Goal: Information Seeking & Learning: Learn about a topic

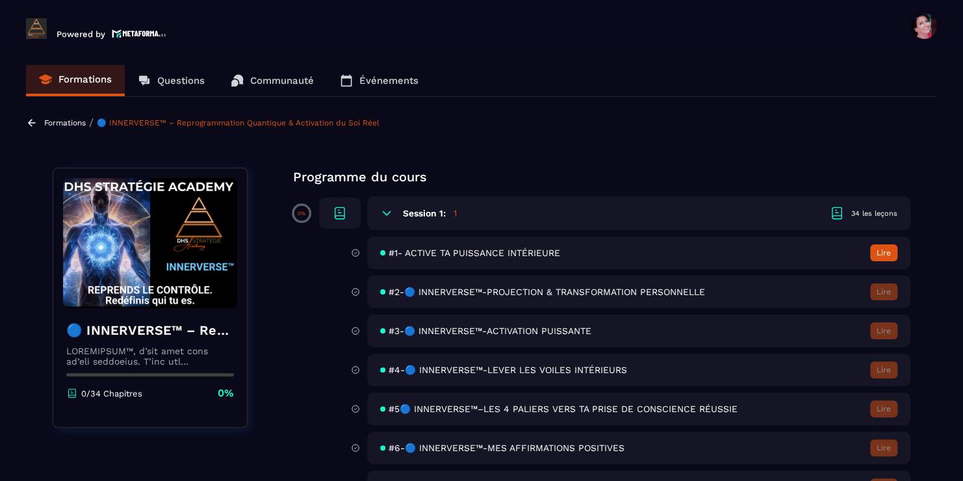
click at [380, 73] on link "Événements" at bounding box center [379, 80] width 105 height 31
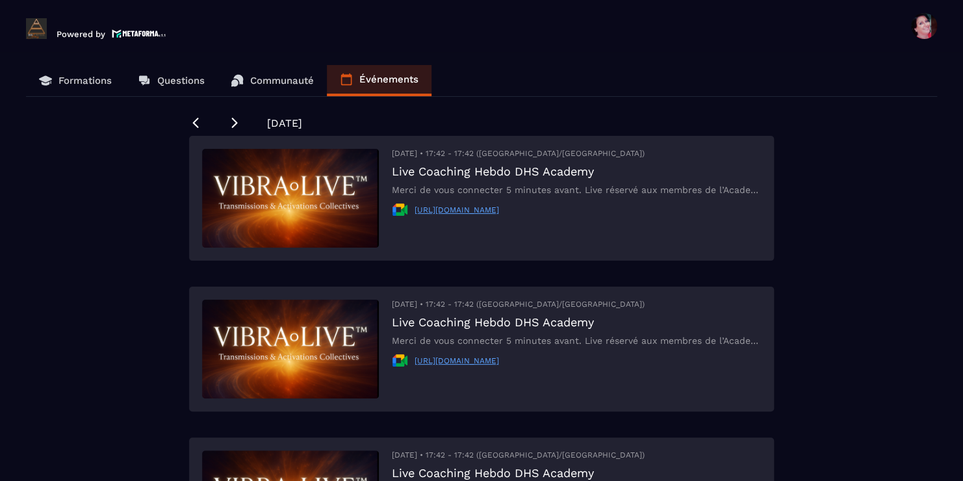
click at [918, 320] on div "Formations Questions Communauté Événements [DATE] [DATE] • 17:42 - 17:42 ([GEOG…" at bounding box center [481, 274] width 937 height 419
click at [290, 80] on p "Communauté" at bounding box center [282, 81] width 64 height 12
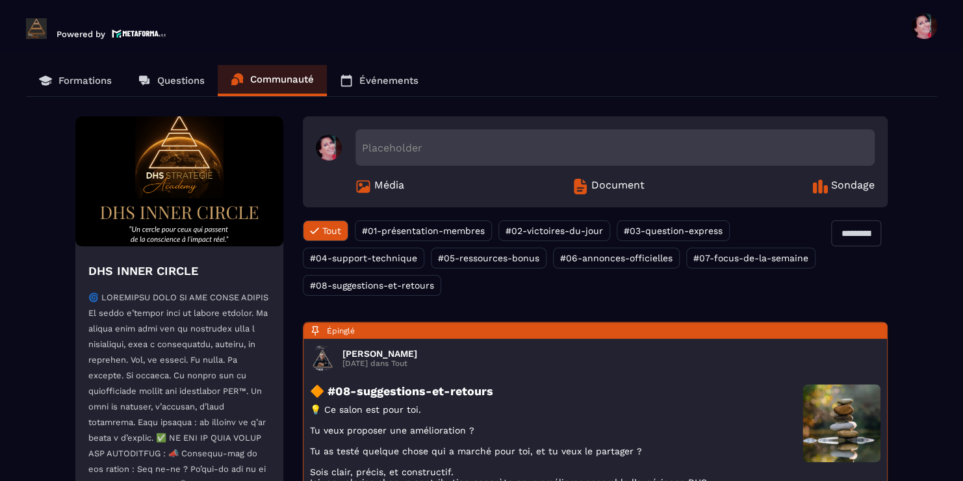
click at [588, 185] on icon at bounding box center [580, 187] width 16 height 16
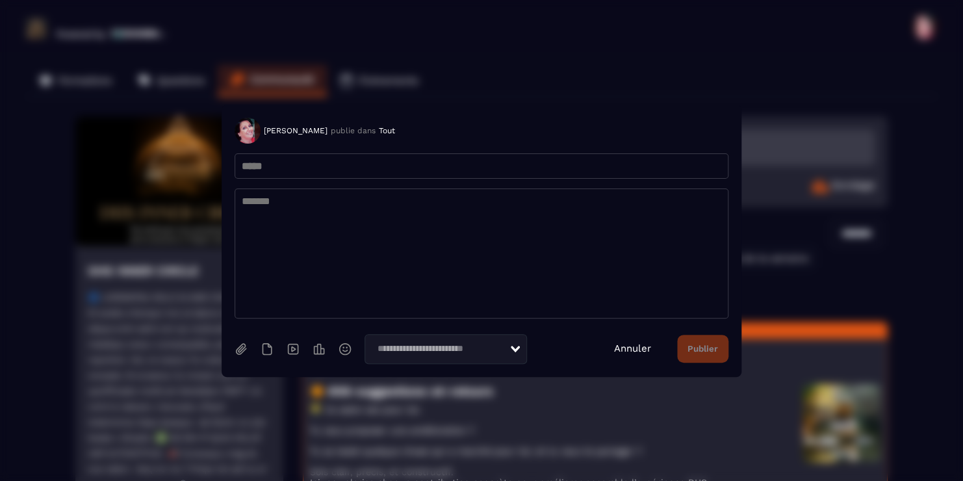
click at [636, 346] on link "Annuler" at bounding box center [632, 348] width 37 height 12
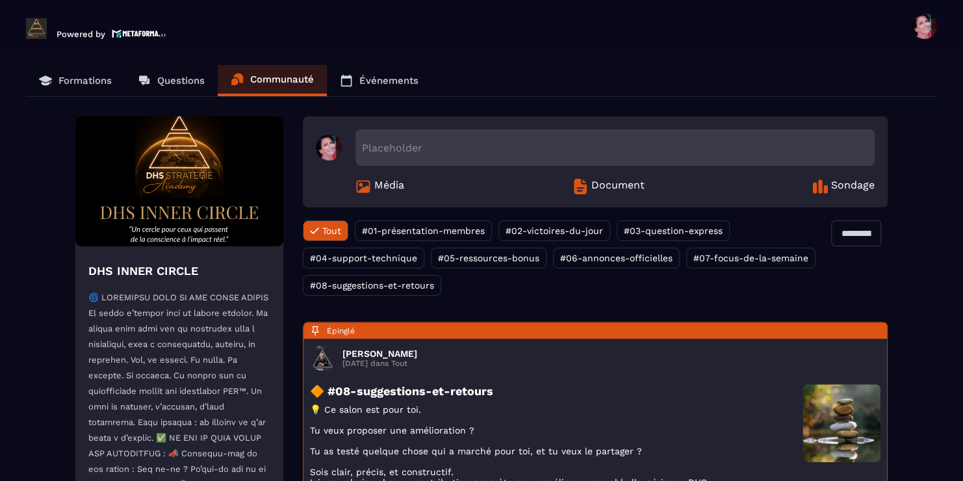
click at [175, 77] on p "Questions" at bounding box center [180, 81] width 47 height 12
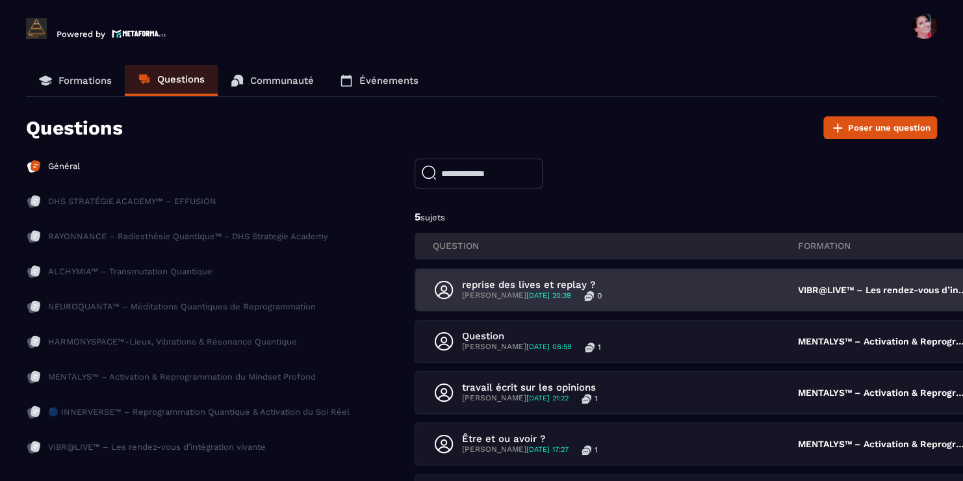
click at [714, 292] on div "reprise des lives et replay ? [PERSON_NAME] [DATE] 20:39 0" at bounding box center [615, 290] width 364 height 22
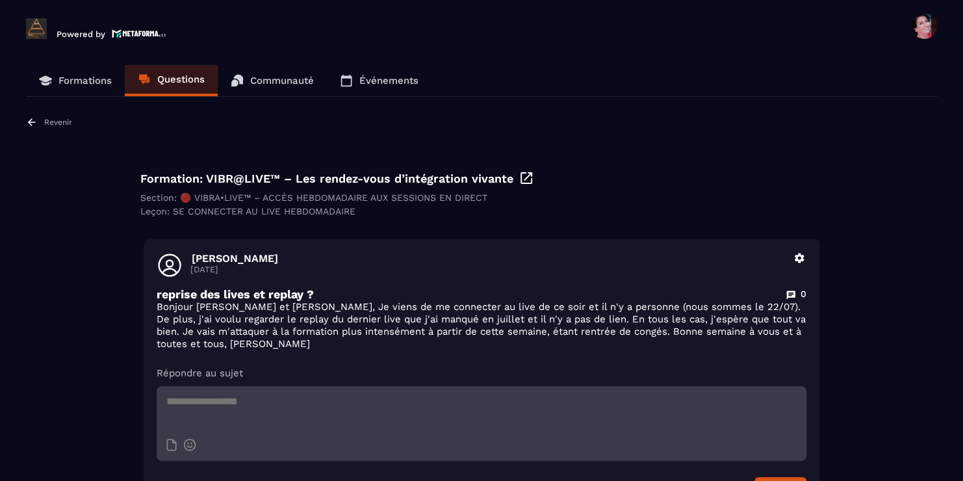
click at [75, 79] on p "Formations" at bounding box center [84, 81] width 53 height 12
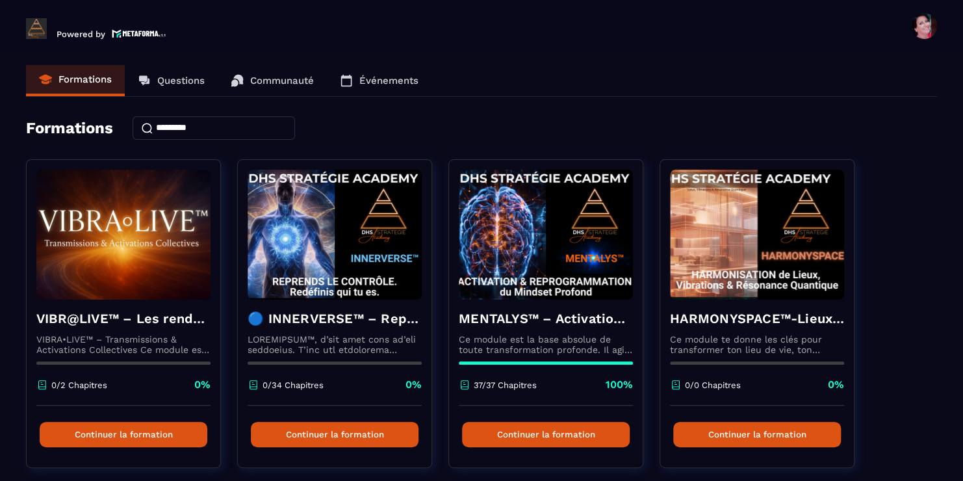
click at [261, 476] on link "🔵 INNERVERSE™ – Reprogrammation Quantique & Activation du Soi Réel 0/34 Chapitr…" at bounding box center [342, 321] width 211 height 325
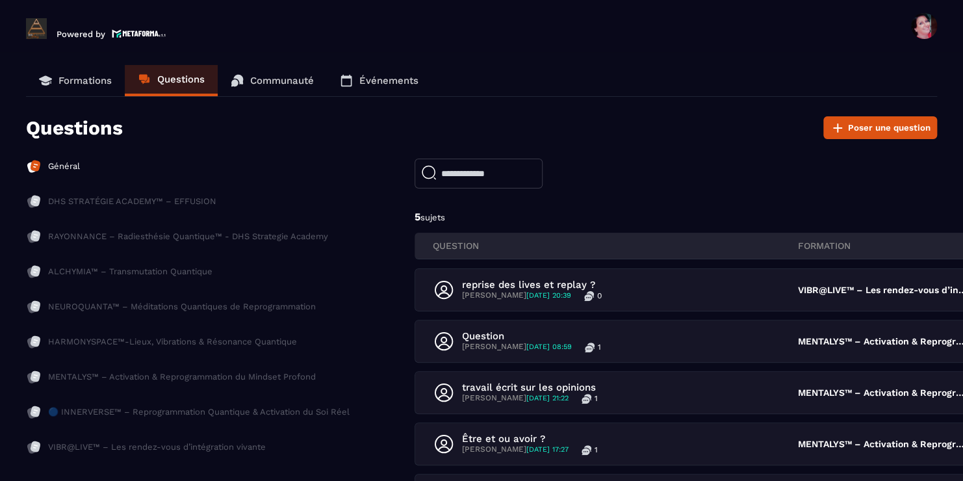
drag, startPoint x: 492, startPoint y: 444, endPoint x: 374, endPoint y: 416, distance: 121.7
click at [374, 416] on div "Général DHS STRATÉGIE ACADEMY™ – EFFUSION RAYONNANCE – Radiesthésie Quantique™ …" at bounding box center [481, 364] width 911 height 411
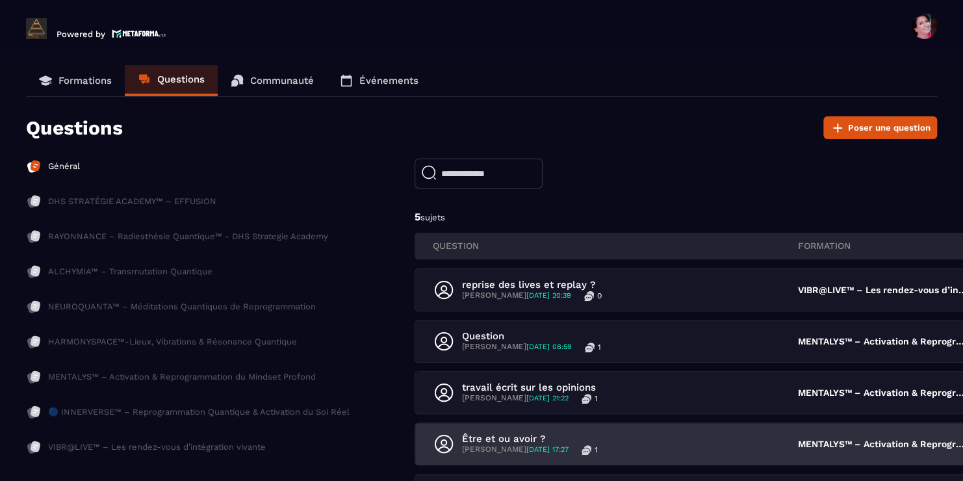
click at [728, 446] on div "Être et ou avoir ? [PERSON_NAME] [DATE] 17:27 1" at bounding box center [615, 444] width 364 height 22
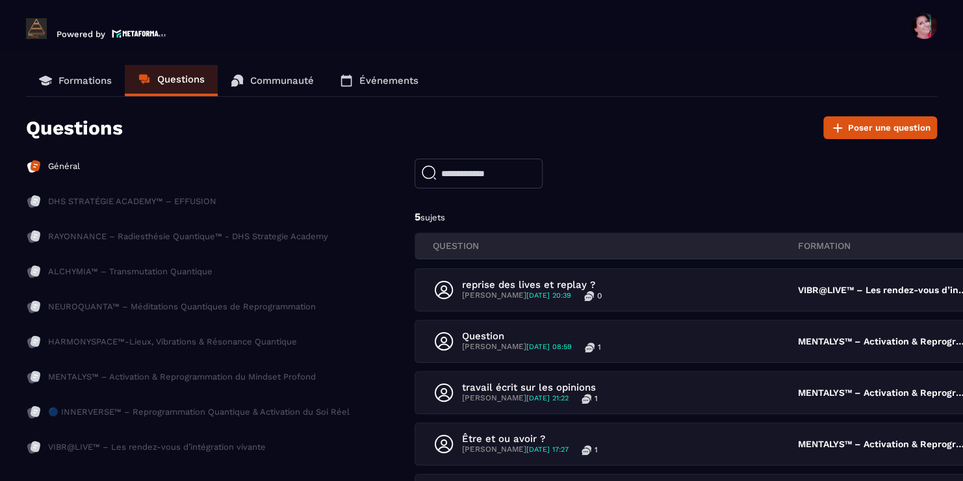
click at [71, 75] on p "Formations" at bounding box center [84, 81] width 53 height 12
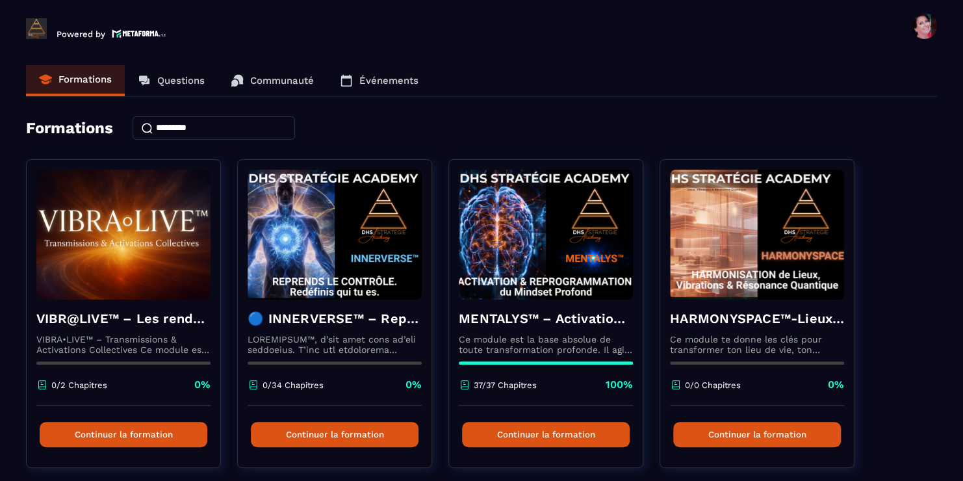
click at [934, 167] on div "VIBR@LIVE™ – Les rendez-vous d’intégration vivante VIBRA•LIVE™ – Transmissions …" at bounding box center [481, 484] width 911 height 650
drag, startPoint x: 934, startPoint y: 167, endPoint x: 923, endPoint y: 137, distance: 31.6
click at [923, 137] on div "Formations" at bounding box center [481, 127] width 911 height 23
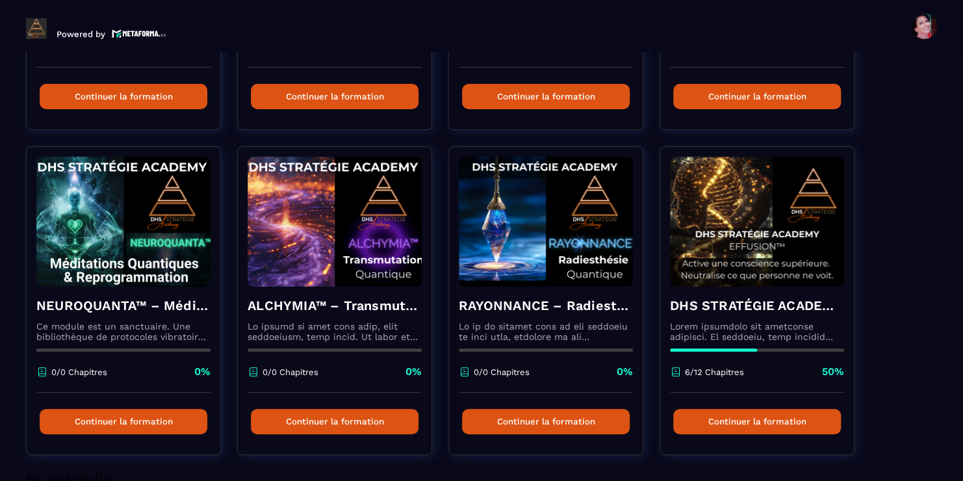
scroll to position [364, 0]
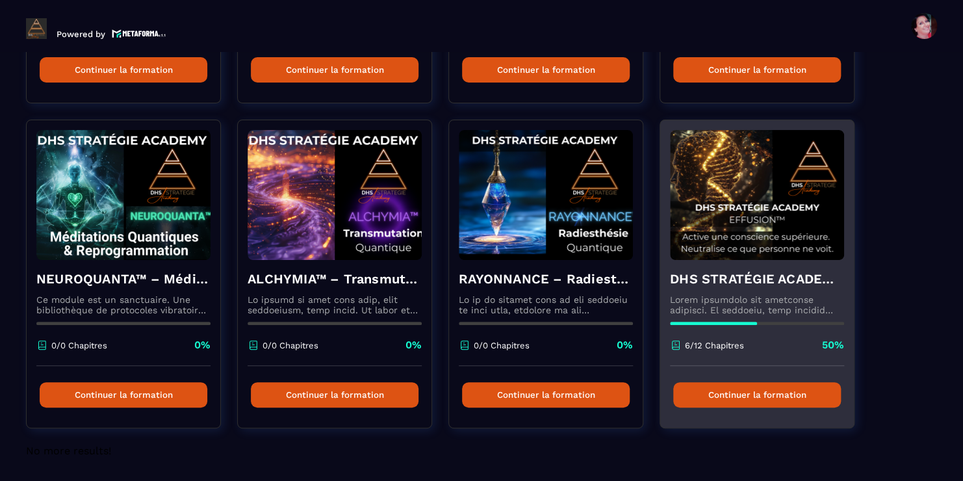
click at [764, 395] on button "Continuer la formation" at bounding box center [757, 394] width 168 height 25
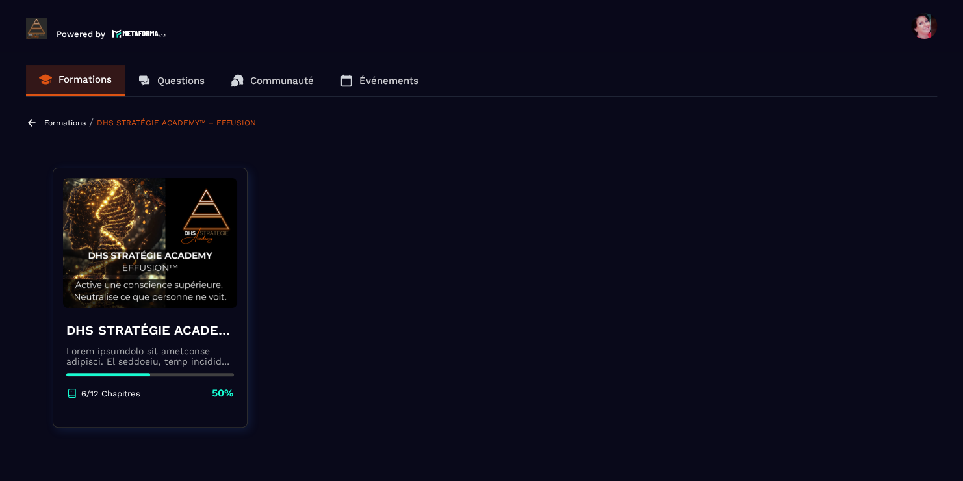
click at [235, 123] on link "DHS STRATÉGIE ACADEMY™ – EFFUSION" at bounding box center [176, 122] width 159 height 9
click at [153, 268] on img at bounding box center [150, 243] width 174 height 130
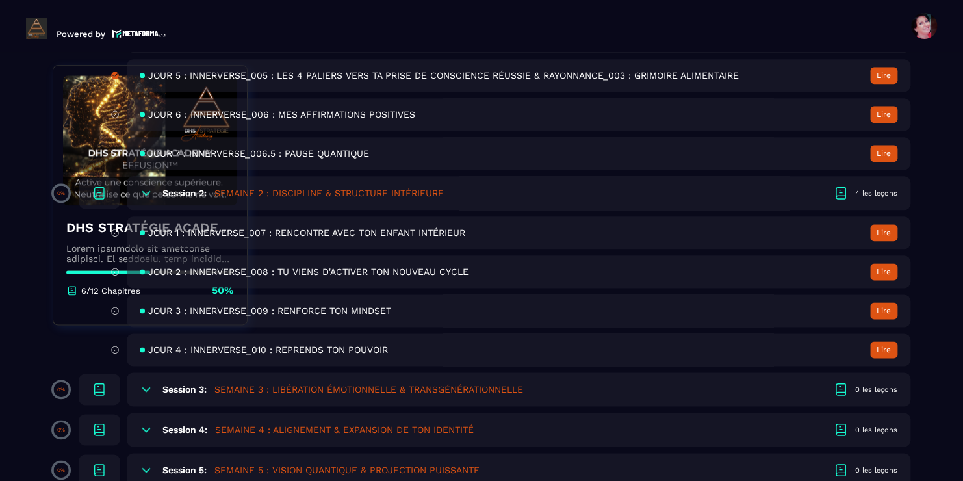
scroll to position [798, 0]
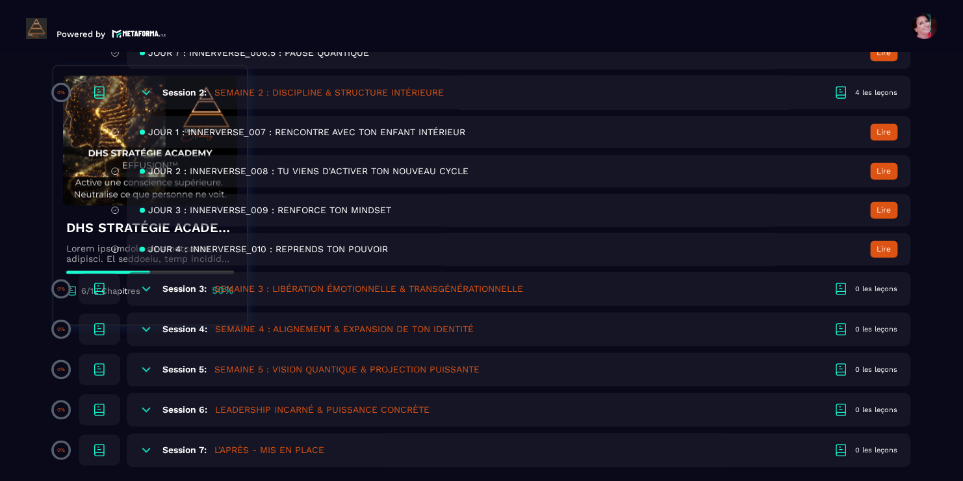
click at [305, 288] on h5 "SEMAINE 3 : LIBÉRATION ÉMOTIONNELLE & TRANSGÉNÉRATIONNELLE" at bounding box center [368, 288] width 309 height 13
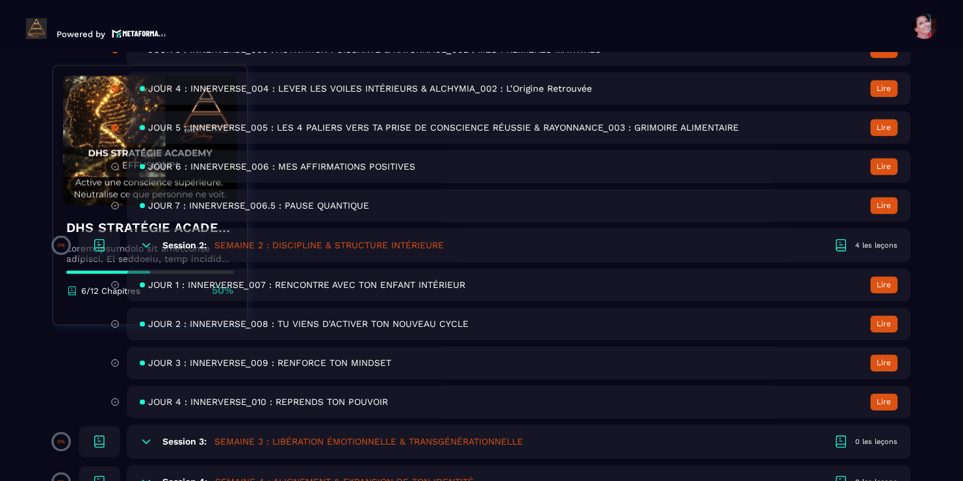
scroll to position [642, 0]
click at [352, 445] on h5 "SEMAINE 3 : LIBÉRATION ÉMOTIONNELLE & TRANSGÉNÉRATIONNELLE" at bounding box center [368, 441] width 309 height 13
click at [314, 407] on span "JOUR 4 : INNERVERSE_010 : REPRENDS TON POUVOIR" at bounding box center [268, 401] width 240 height 10
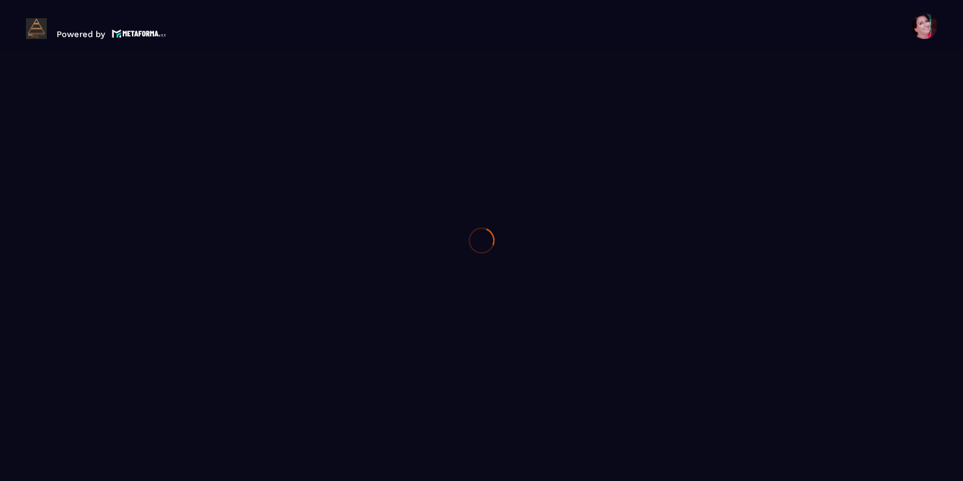
click at [314, 409] on div at bounding box center [481, 240] width 963 height 481
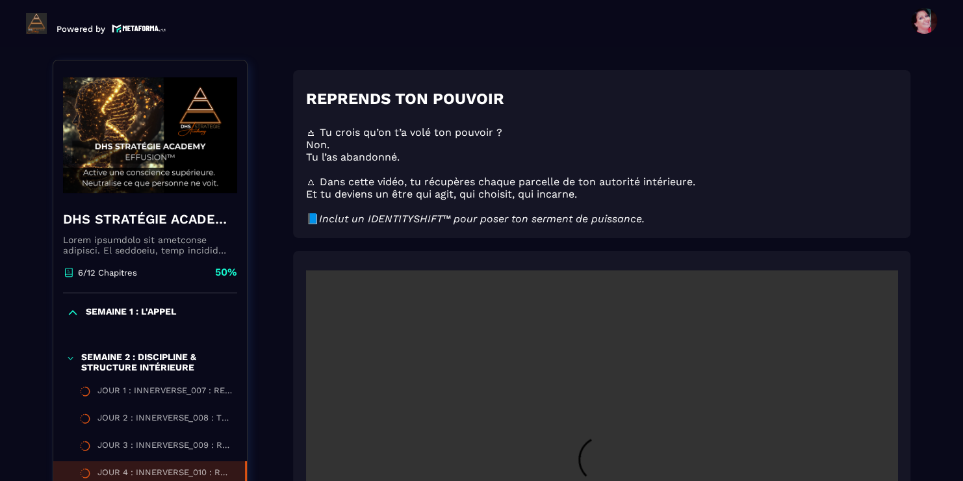
scroll to position [135, 0]
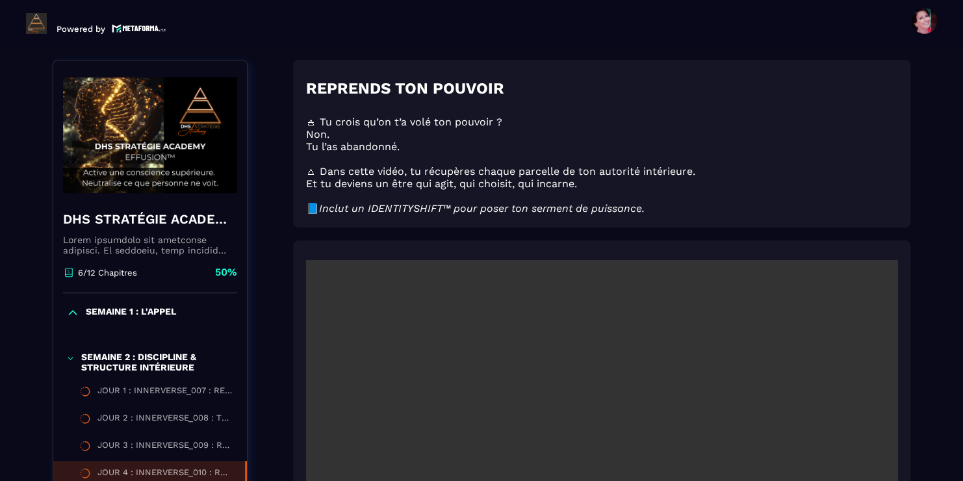
click at [806, 339] on video at bounding box center [601, 457] width 591 height 394
click at [811, 124] on p "🜁 Tu crois qu’on t’a volé ton pouvoir ?" at bounding box center [601, 122] width 591 height 12
click at [510, 275] on video at bounding box center [601, 457] width 591 height 394
drag, startPoint x: 602, startPoint y: 285, endPoint x: 646, endPoint y: 337, distance: 67.7
click at [646, 337] on video at bounding box center [601, 457] width 591 height 394
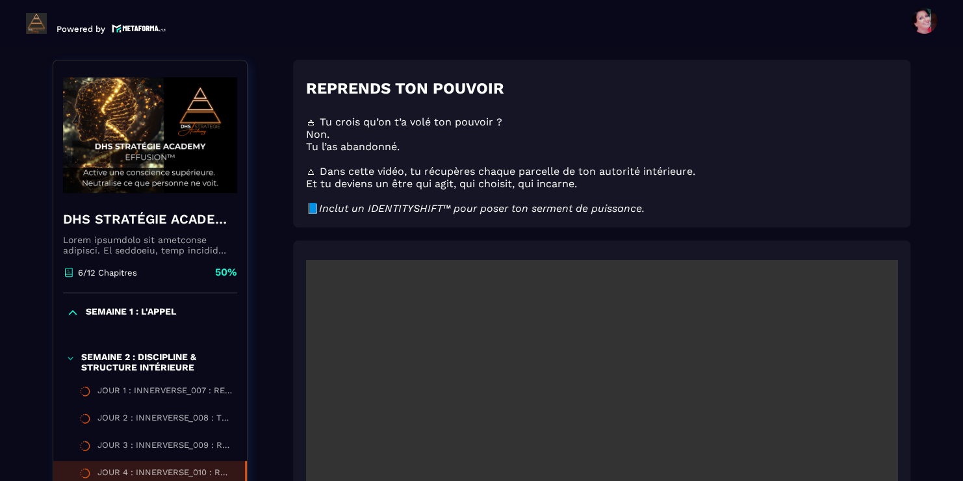
click at [679, 365] on video at bounding box center [601, 457] width 591 height 394
drag, startPoint x: 679, startPoint y: 365, endPoint x: 640, endPoint y: 101, distance: 266.6
click at [640, 101] on h2 at bounding box center [601, 106] width 591 height 18
click at [796, 177] on p "🜂 Dans cette vidéo, tu récupères chaque parcelle de ton autorité intérieure." at bounding box center [601, 171] width 591 height 12
click at [689, 408] on video at bounding box center [601, 457] width 591 height 394
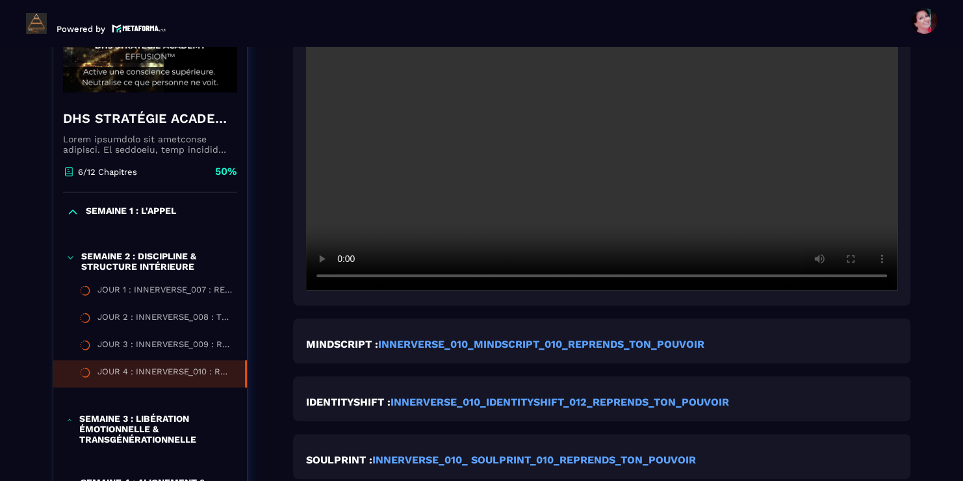
scroll to position [412, 0]
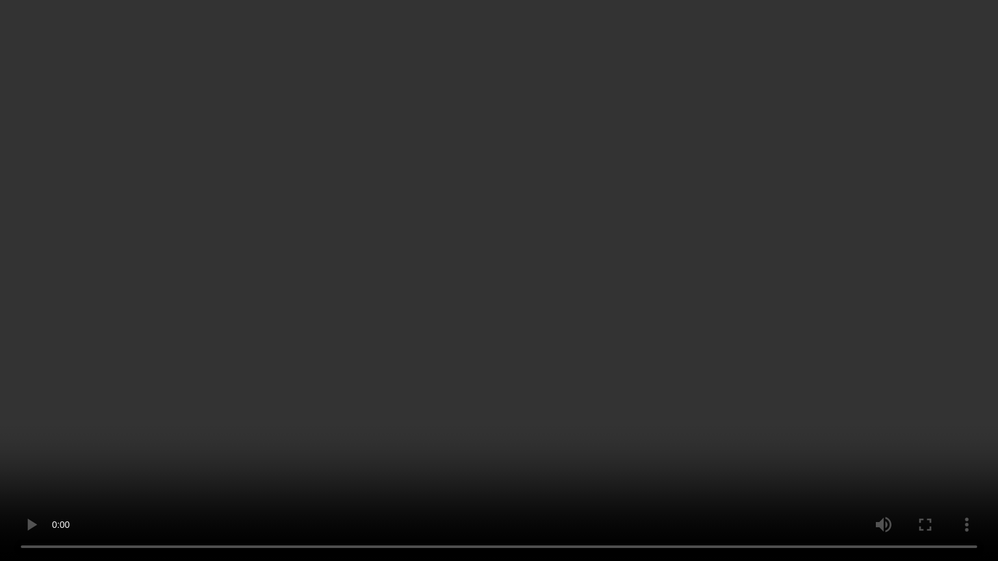
drag, startPoint x: 570, startPoint y: 545, endPoint x: 214, endPoint y: 485, distance: 361.1
click at [214, 480] on video at bounding box center [499, 280] width 998 height 561
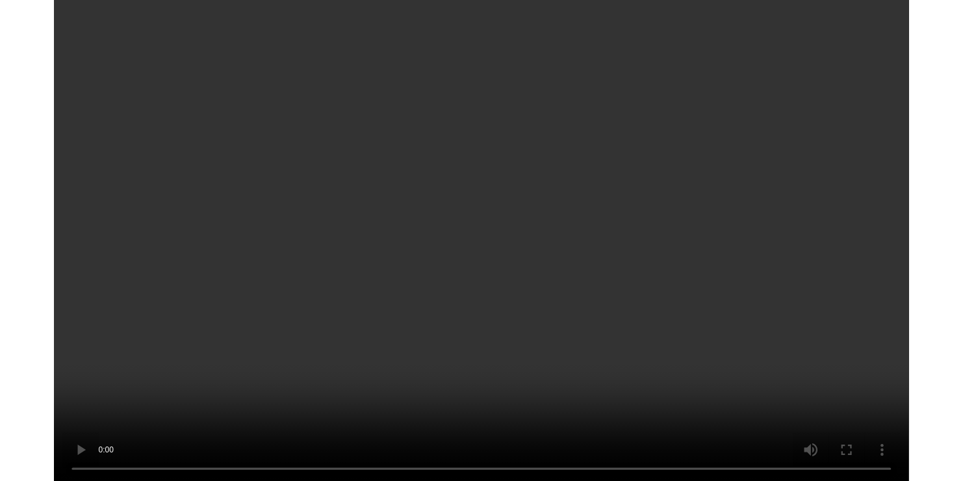
scroll to position [500, 0]
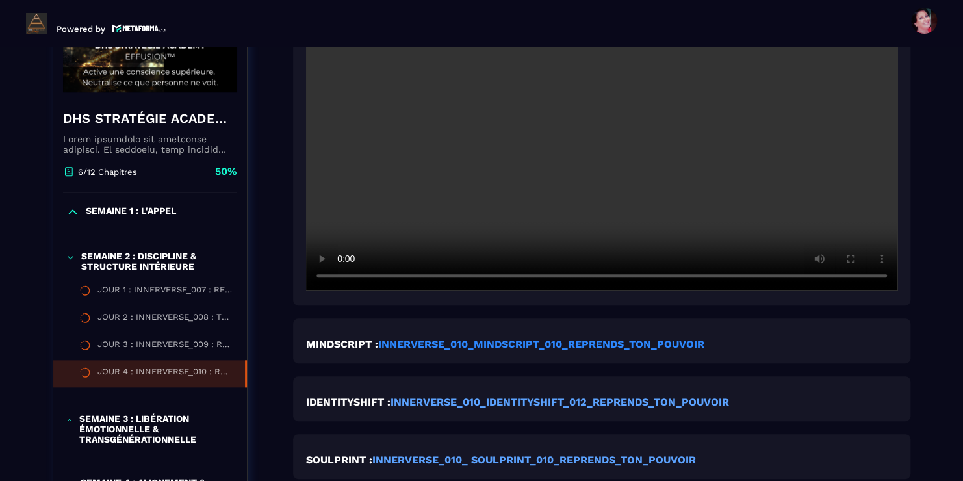
click at [578, 348] on strong "INNERVERSE_010_MINDSCRIPT_010_REPRENDS_TON_POUVOIR" at bounding box center [541, 344] width 326 height 12
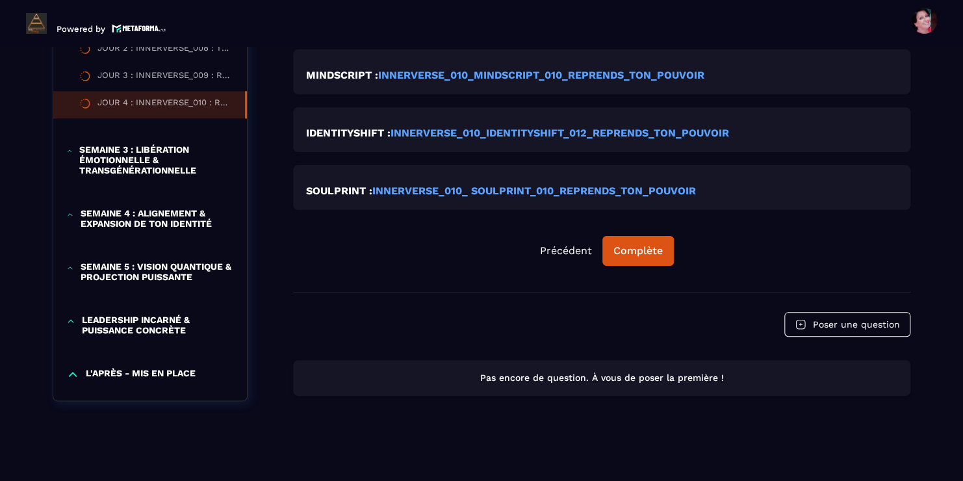
scroll to position [774, 0]
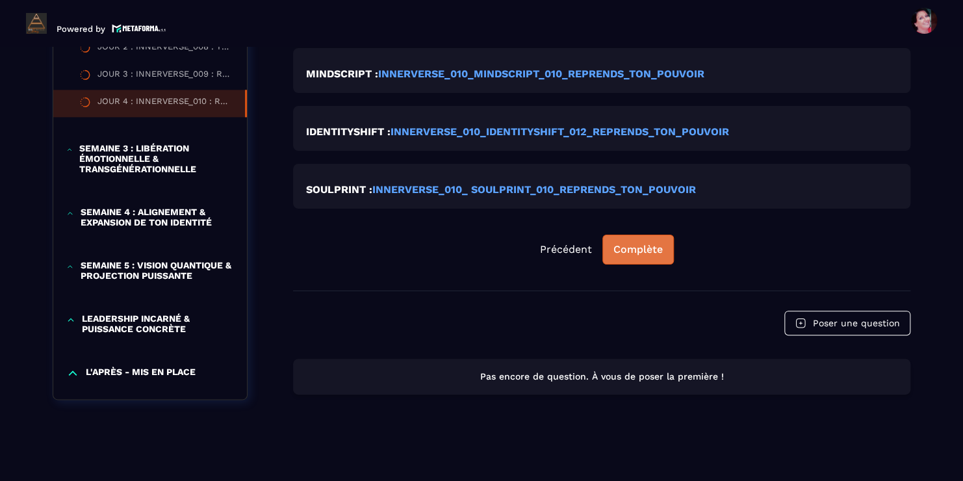
click at [640, 247] on div "Complète" at bounding box center [637, 249] width 49 height 13
click at [635, 250] on div "Continuer" at bounding box center [638, 249] width 51 height 13
click at [125, 155] on p "SEMAINE 3 : LIBÉRATION ÉMOTIONNELLE & TRANSGÉNÉRATIONNELLE" at bounding box center [156, 158] width 155 height 31
click at [105, 145] on p "SEMAINE 3 : LIBÉRATION ÉMOTIONNELLE & TRANSGÉNÉRATIONNELLE" at bounding box center [156, 158] width 155 height 31
click at [639, 246] on div "Continuer" at bounding box center [638, 249] width 51 height 13
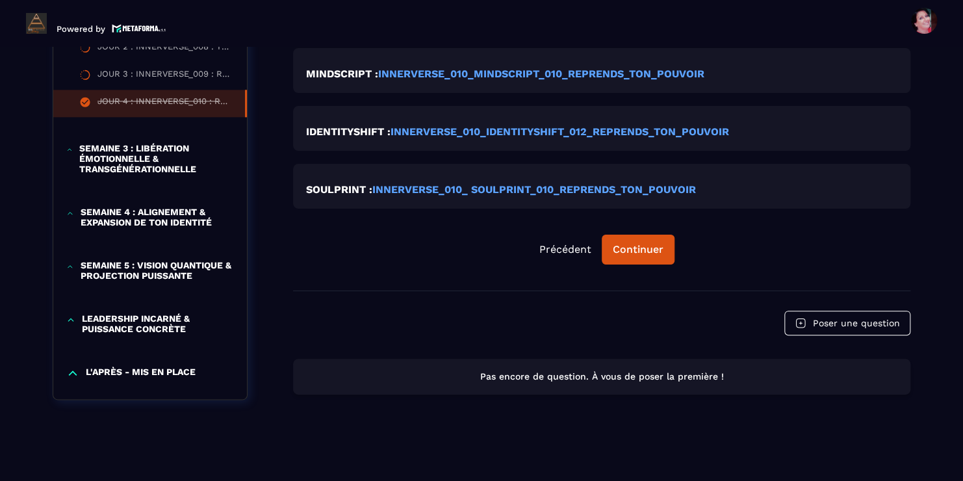
click at [138, 157] on p "SEMAINE 3 : LIBÉRATION ÉMOTIONNELLE & TRANSGÉNÉRATIONNELLE" at bounding box center [156, 158] width 155 height 31
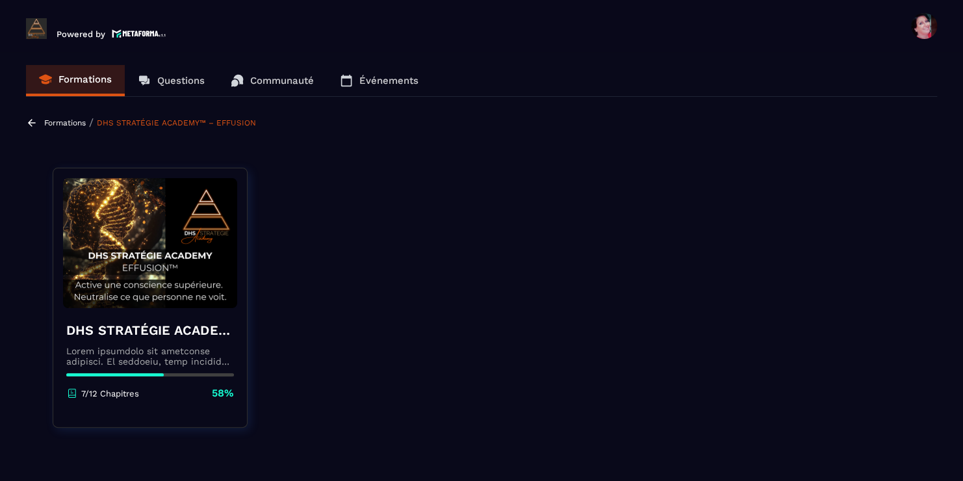
click at [99, 85] on link "Formations" at bounding box center [75, 80] width 99 height 31
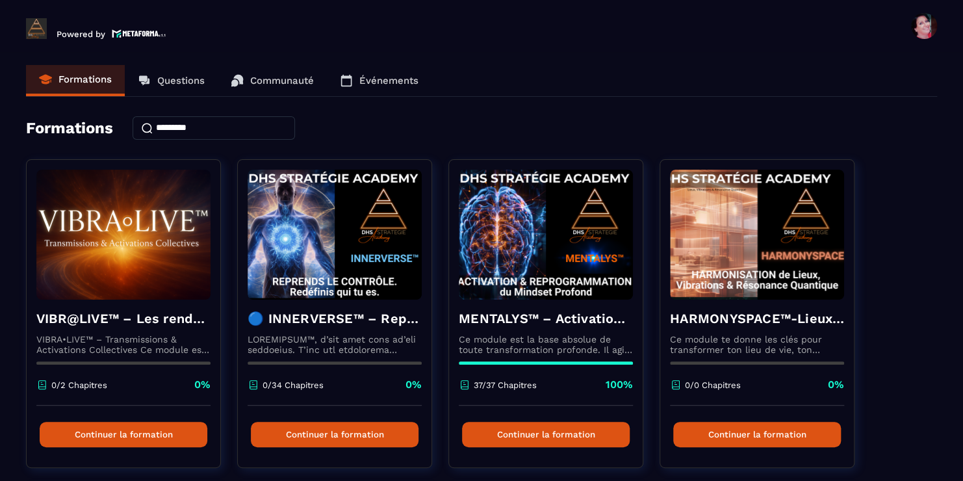
click at [168, 125] on input at bounding box center [214, 127] width 162 height 23
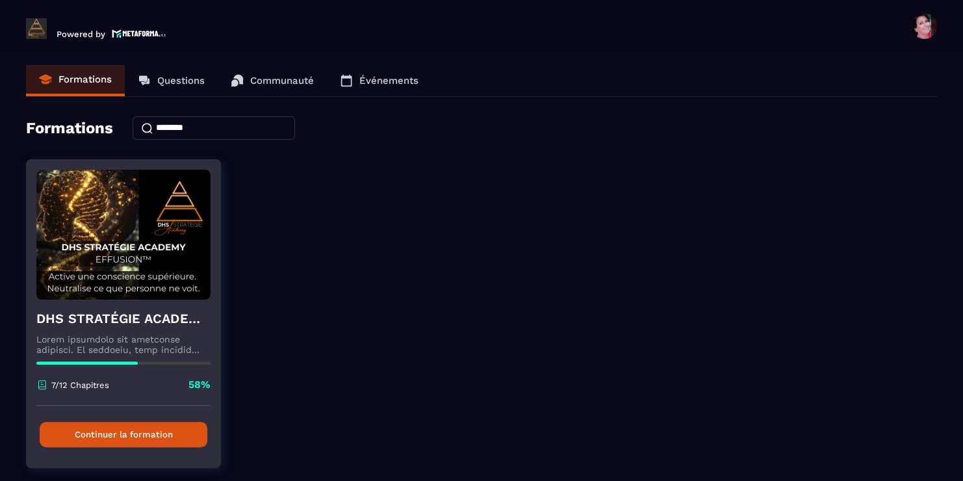
type input "********"
click at [131, 439] on button "Continuer la formation" at bounding box center [124, 434] width 168 height 25
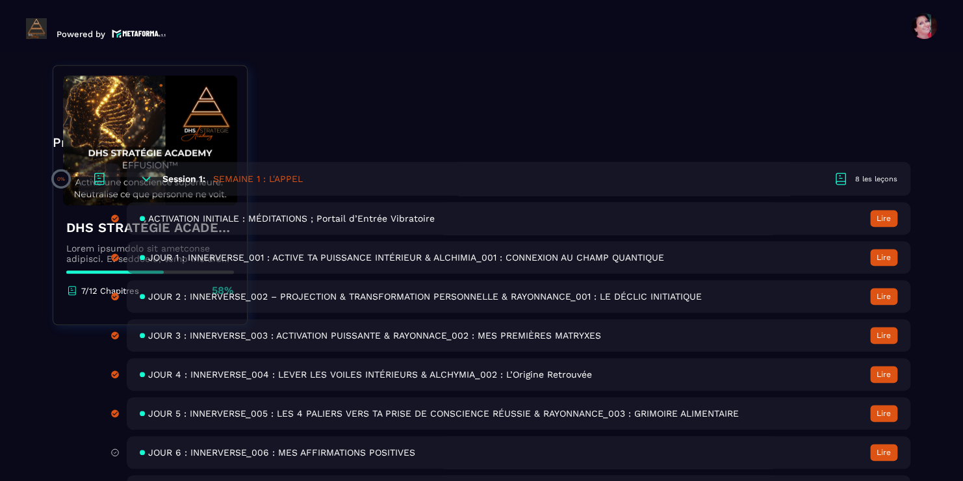
scroll to position [360, 0]
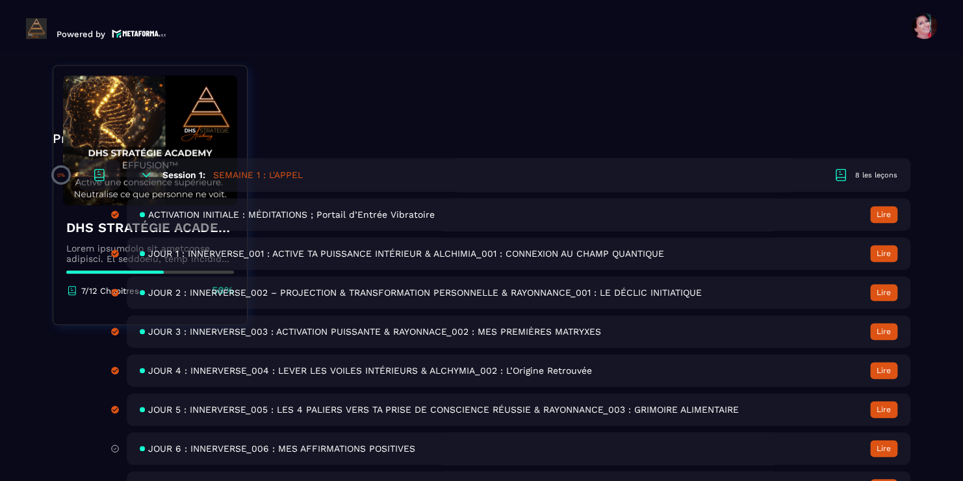
click at [383, 276] on div "JOUR 2 : INNERVERSE_002 – PROJECTION & TRANSFORMATION PERSONNELLE & RAYONNANCE_…" at bounding box center [519, 292] width 784 height 32
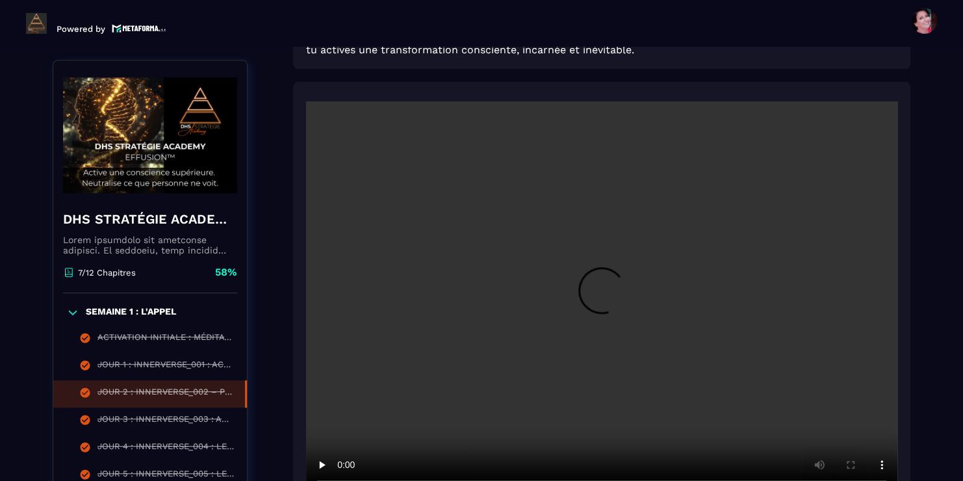
scroll to position [290, 0]
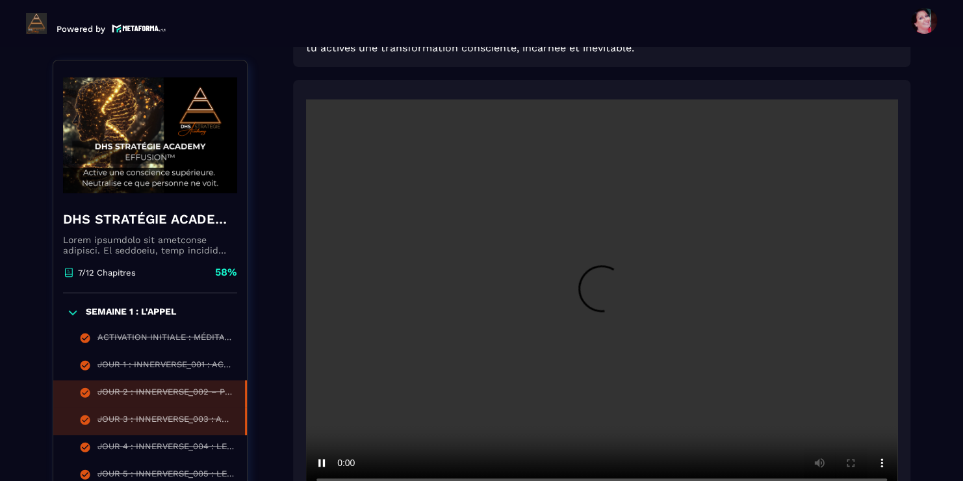
drag, startPoint x: 488, startPoint y: 291, endPoint x: 223, endPoint y: 418, distance: 294.1
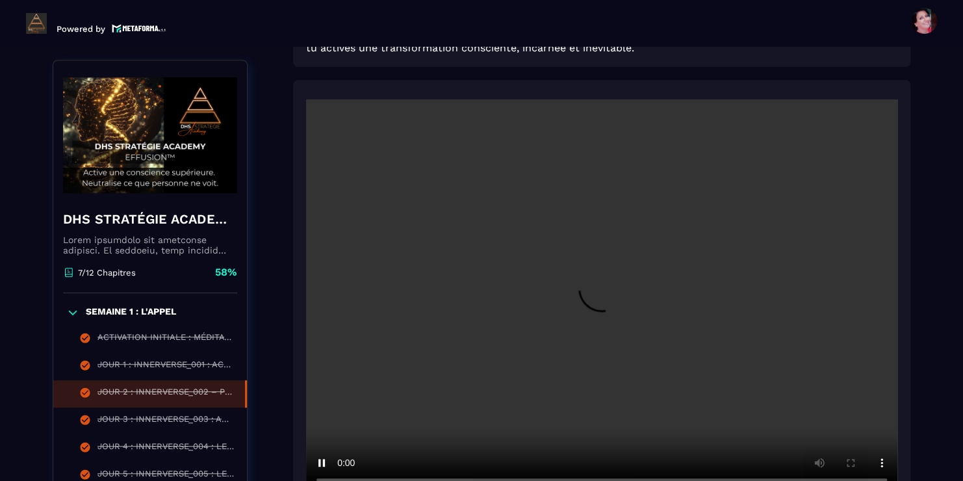
click at [428, 353] on video at bounding box center [601, 296] width 591 height 394
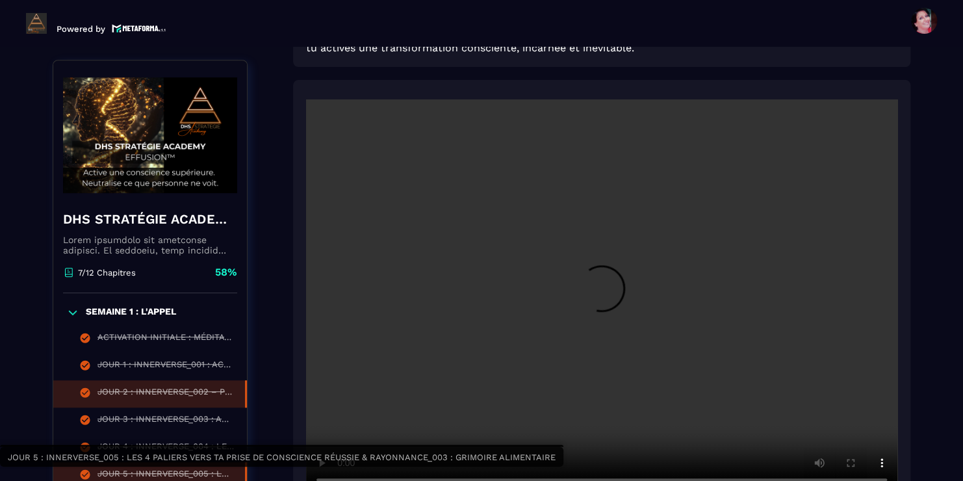
click at [151, 470] on div "JOUR 5 : INNERVERSE_005 : LES 4 PALIERS VERS TA PRISE DE CONSCIENCE RÉUSSIE & R…" at bounding box center [164, 475] width 134 height 14
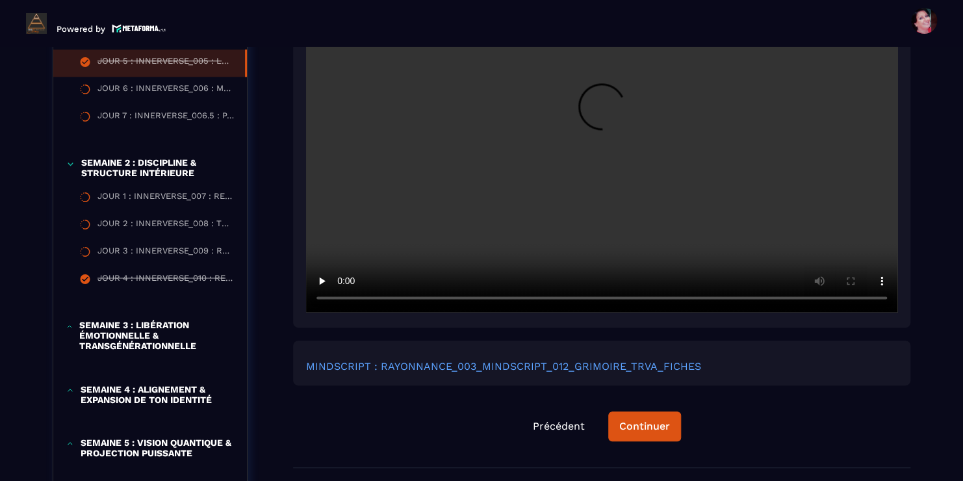
scroll to position [3332, 0]
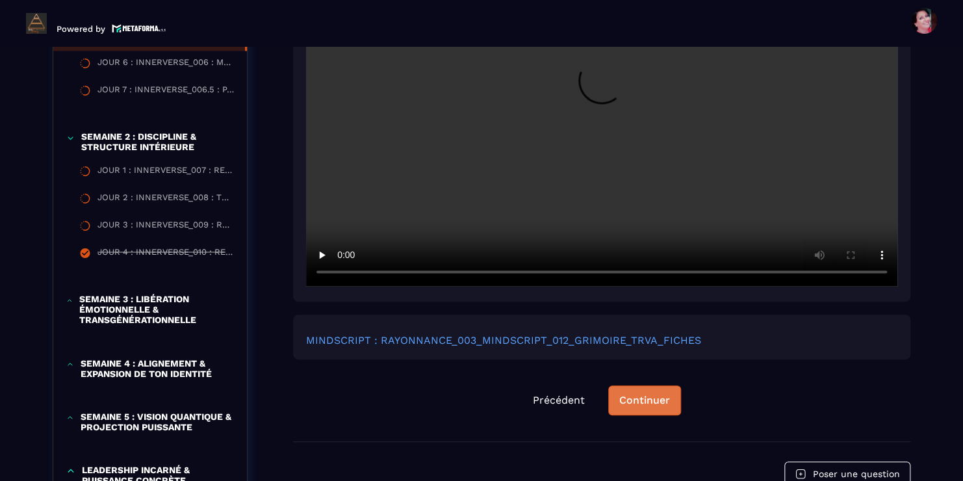
click at [647, 415] on button "Continuer" at bounding box center [644, 400] width 73 height 30
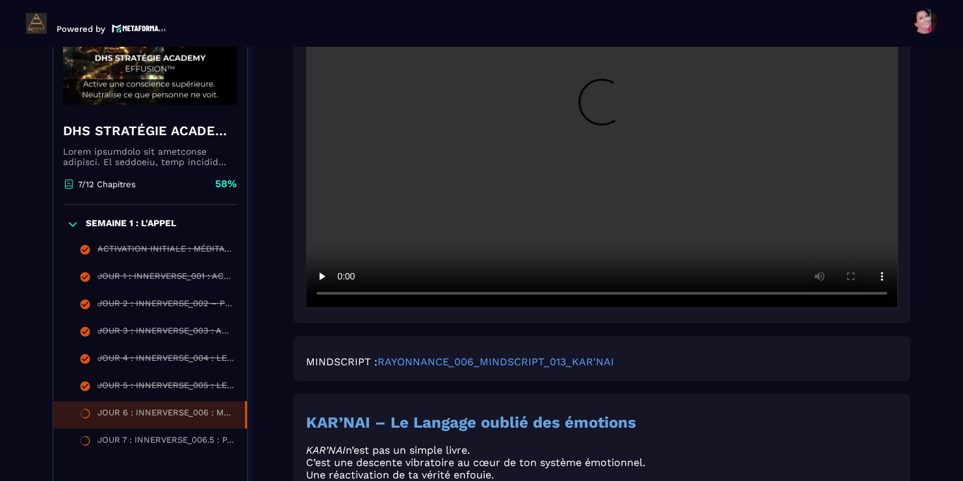
scroll to position [2656, 0]
